Goal: Task Accomplishment & Management: Manage account settings

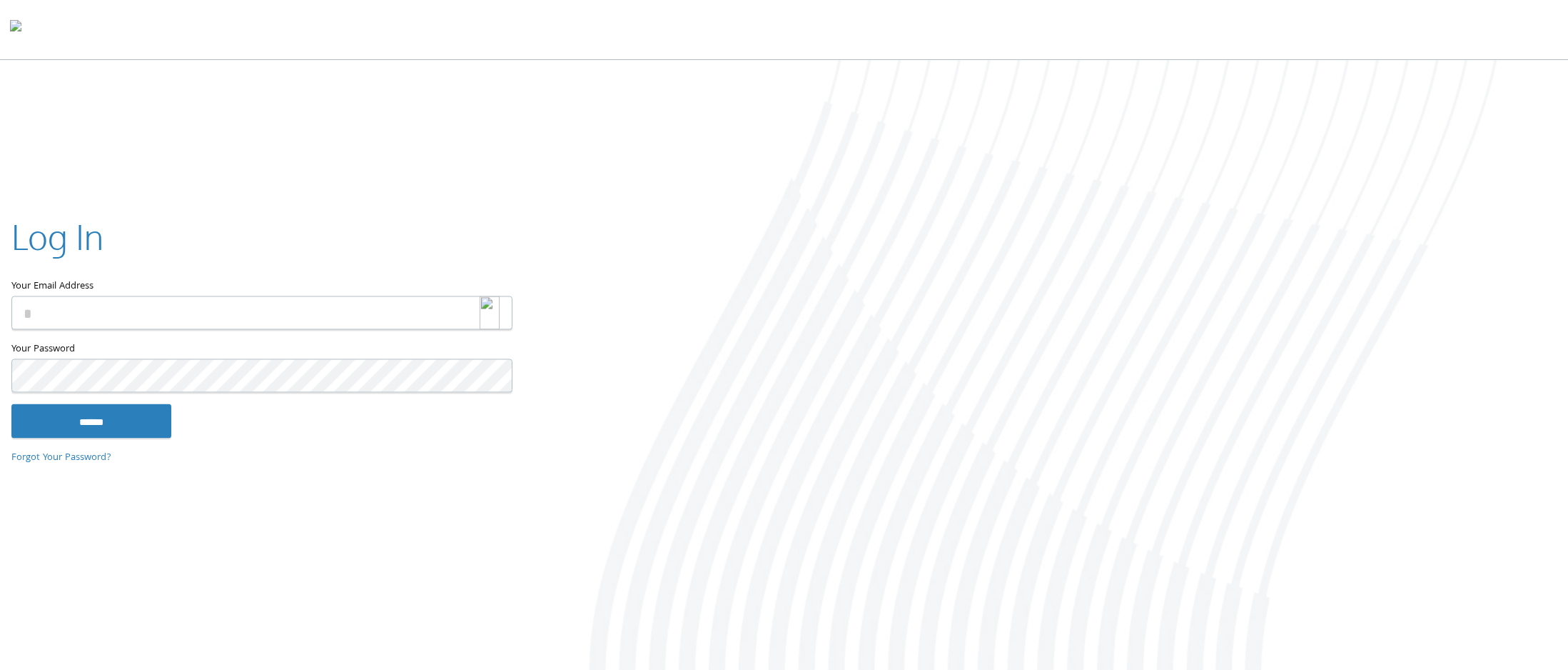
click at [492, 308] on img at bounding box center [489, 313] width 20 height 34
type input "**********"
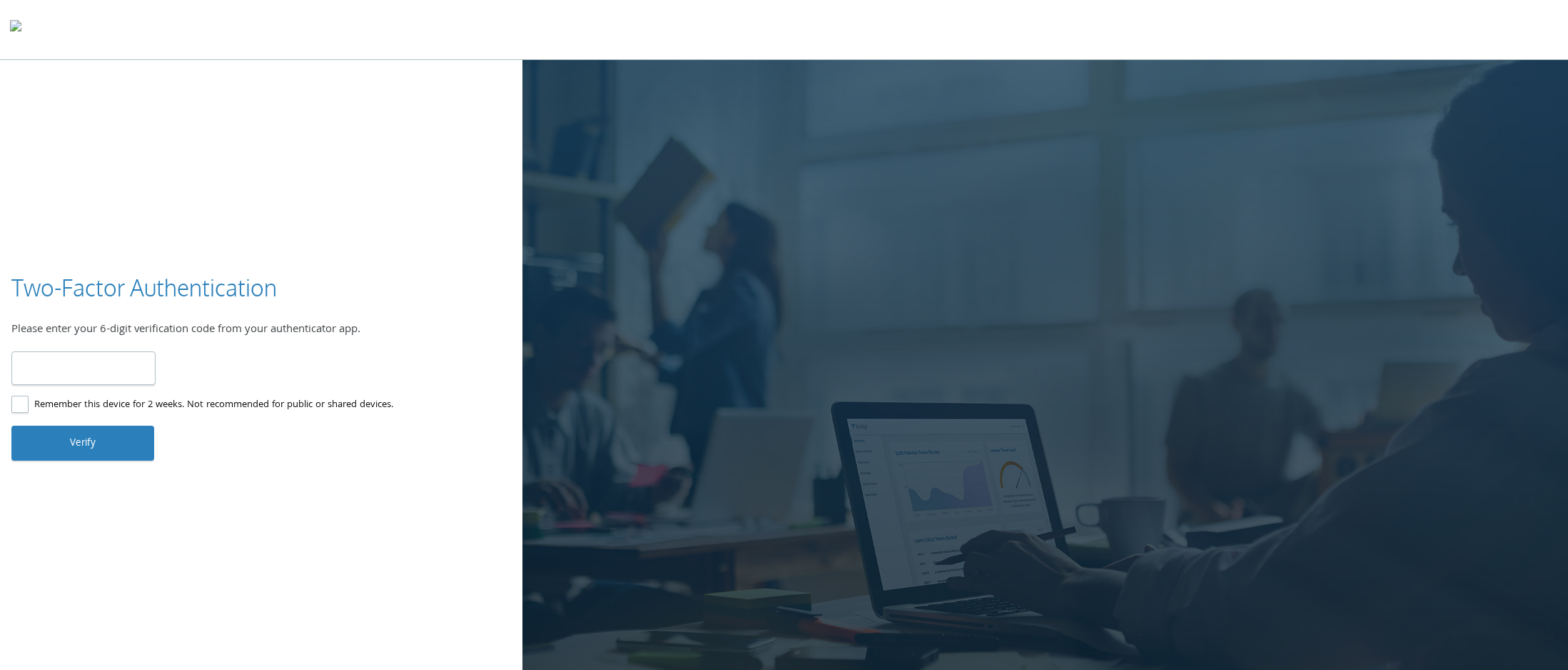
type input "******"
click at [56, 443] on button "Verify" at bounding box center [82, 443] width 143 height 34
